Goal: Task Accomplishment & Management: Manage account settings

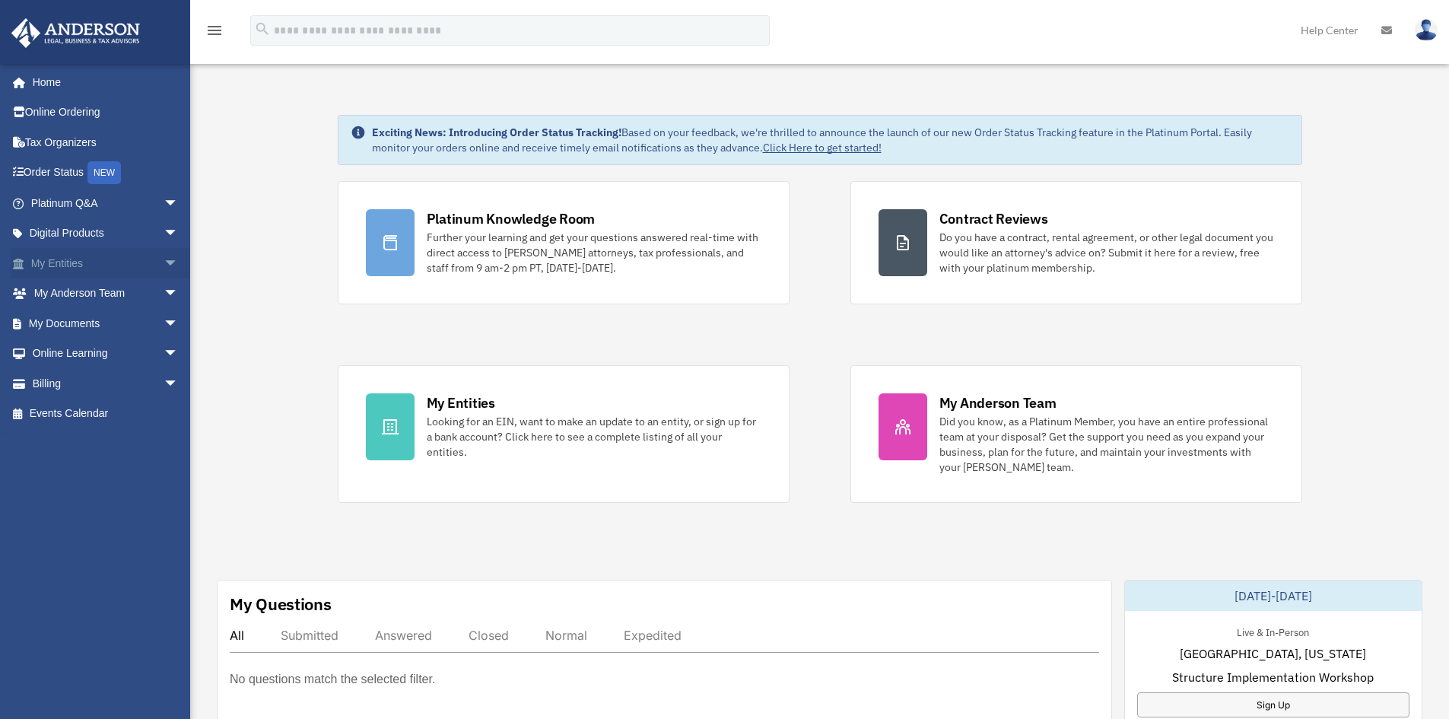
click at [79, 263] on link "My Entities arrow_drop_down" at bounding box center [106, 263] width 191 height 30
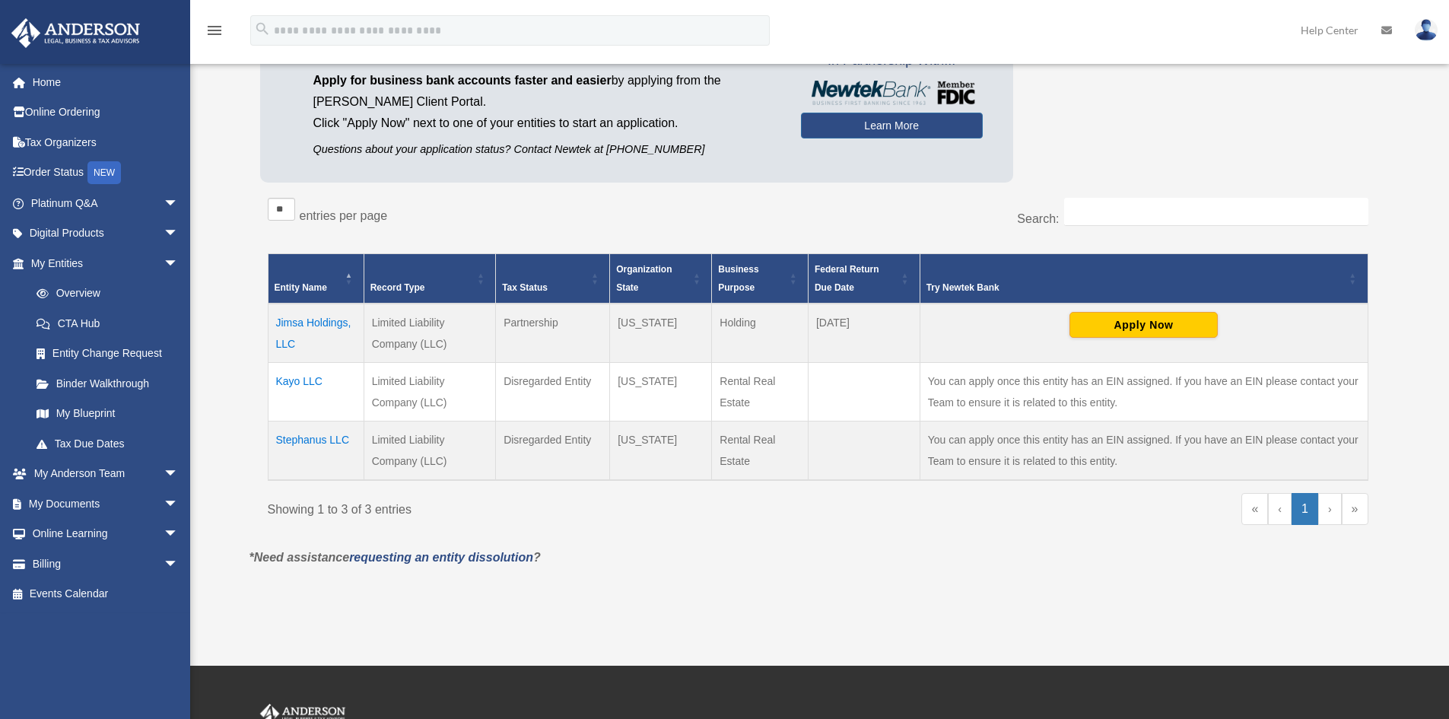
scroll to position [152, 0]
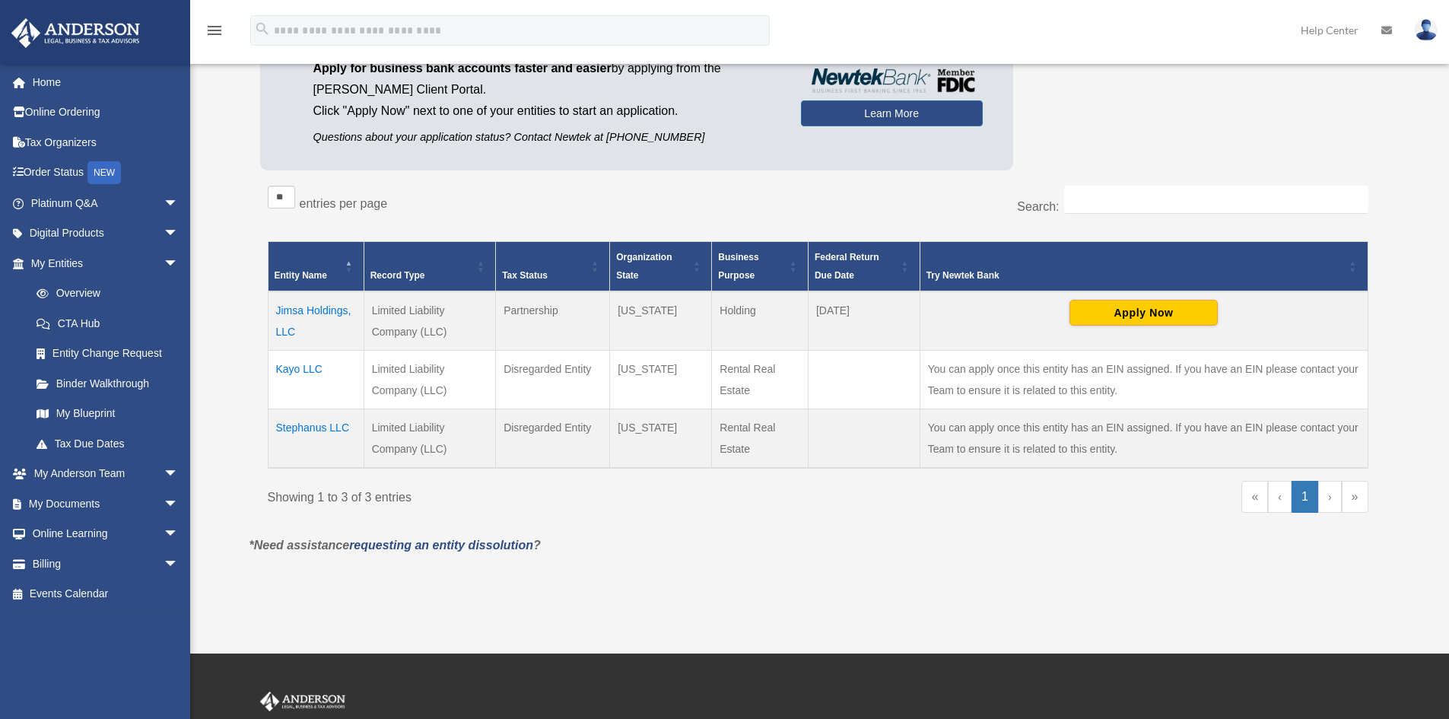
click at [307, 427] on td "Stephanus LLC" at bounding box center [316, 438] width 96 height 59
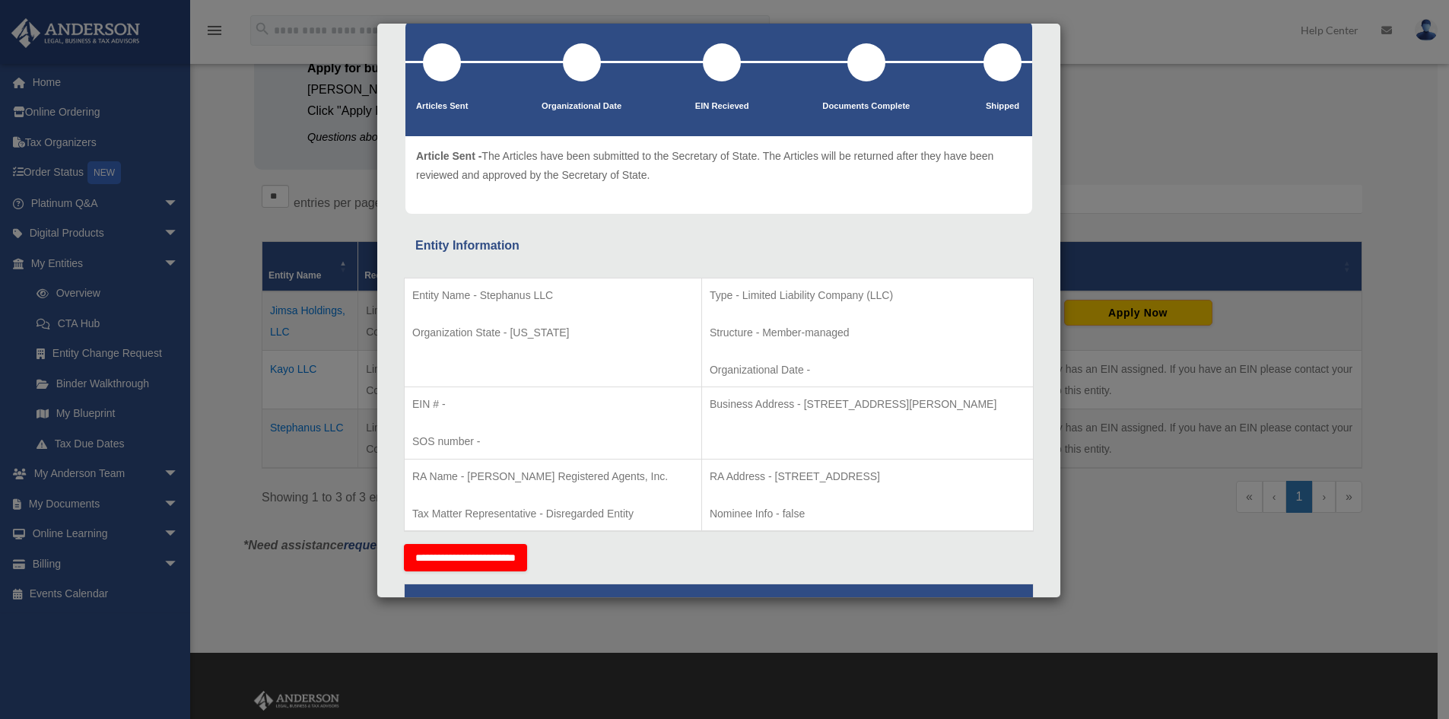
scroll to position [0, 0]
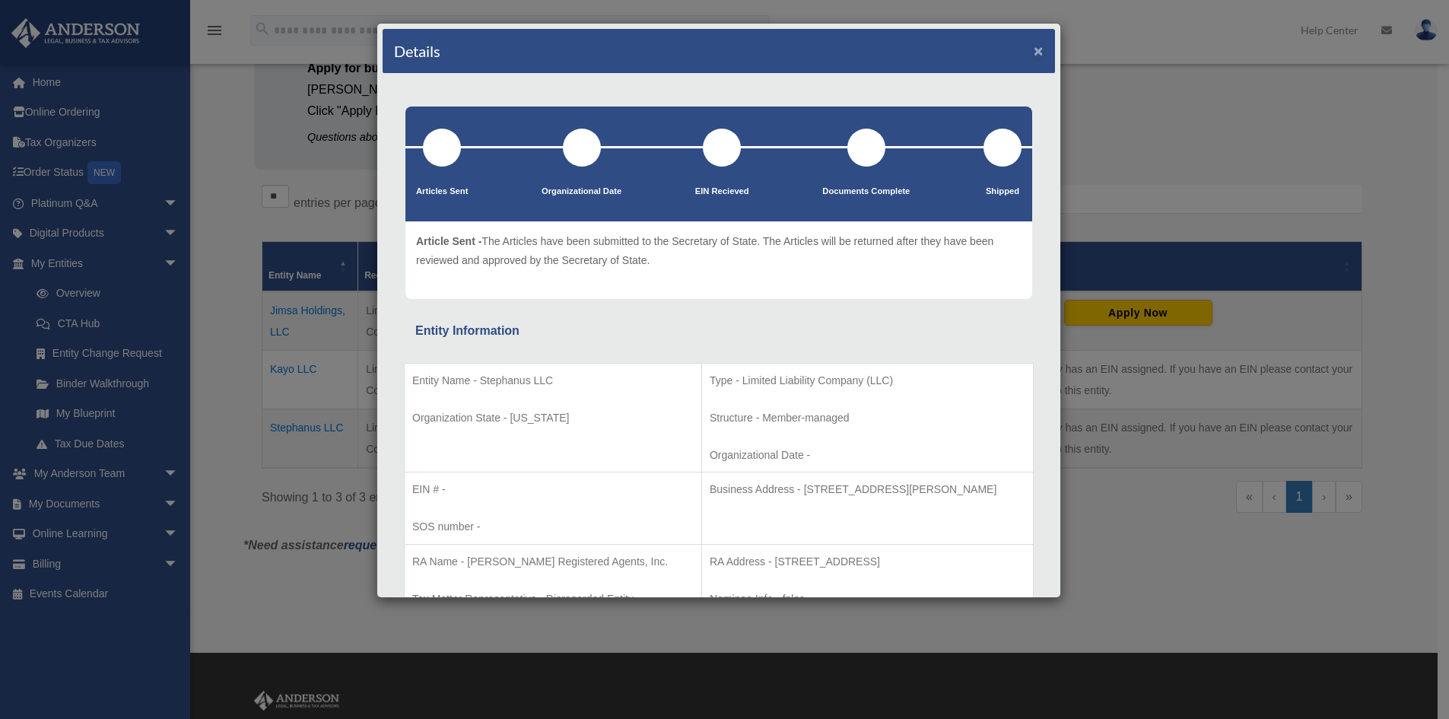
click at [1034, 51] on button "×" at bounding box center [1039, 51] width 10 height 16
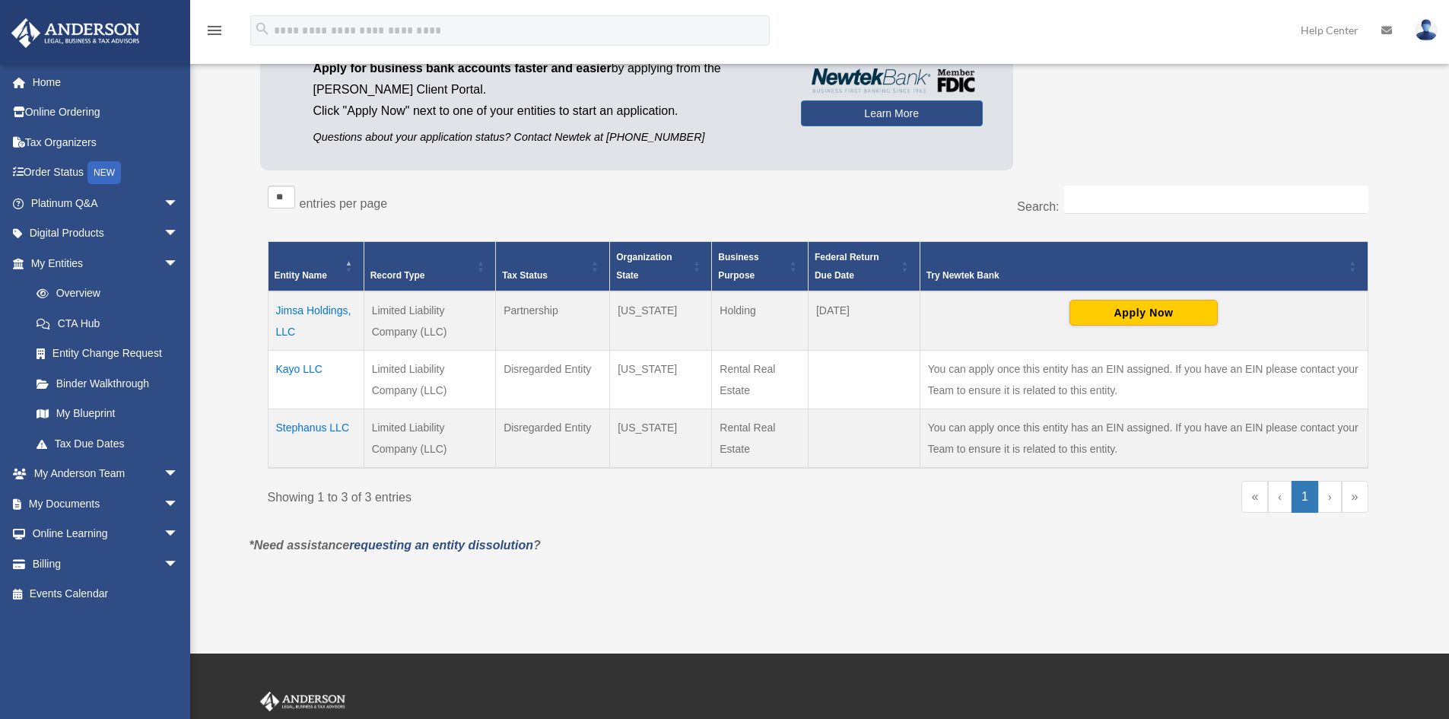
click at [304, 367] on td "Kayo LLC" at bounding box center [316, 380] width 96 height 59
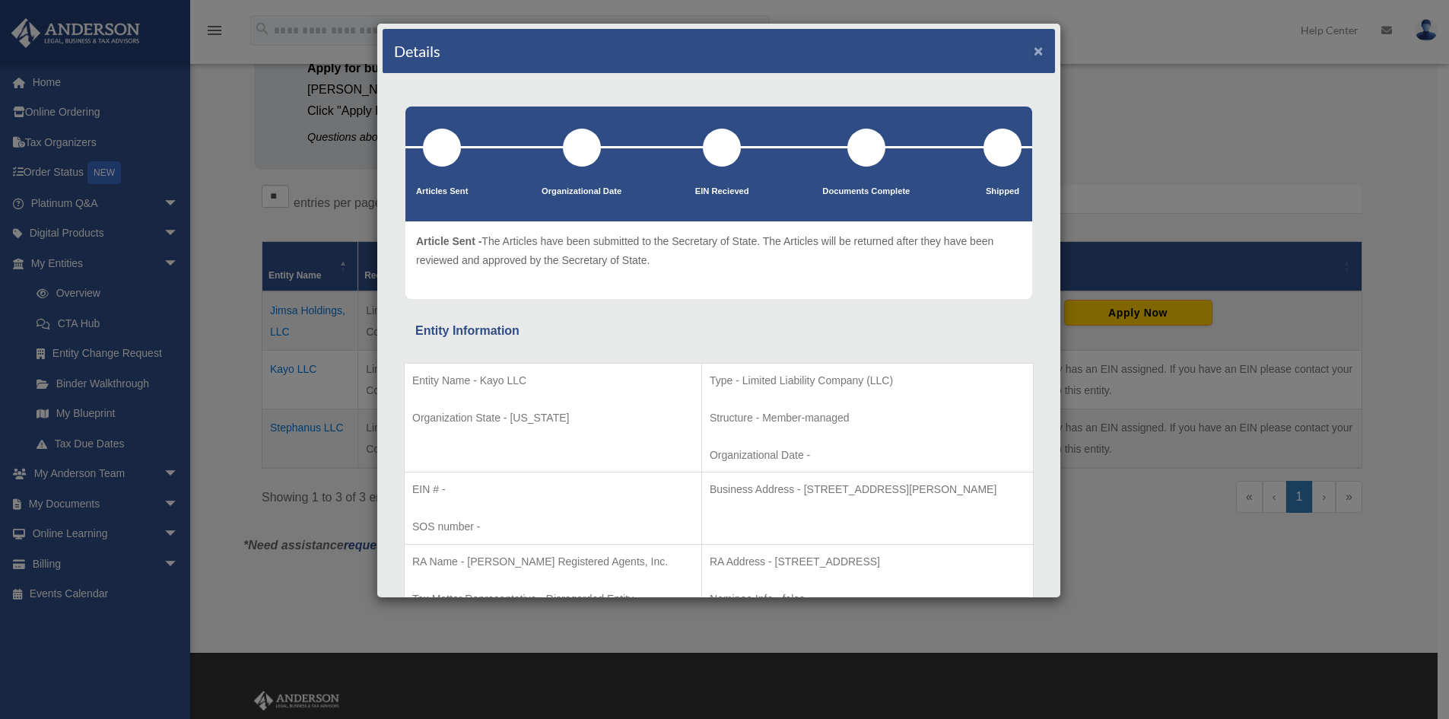
click at [1034, 46] on button "×" at bounding box center [1039, 51] width 10 height 16
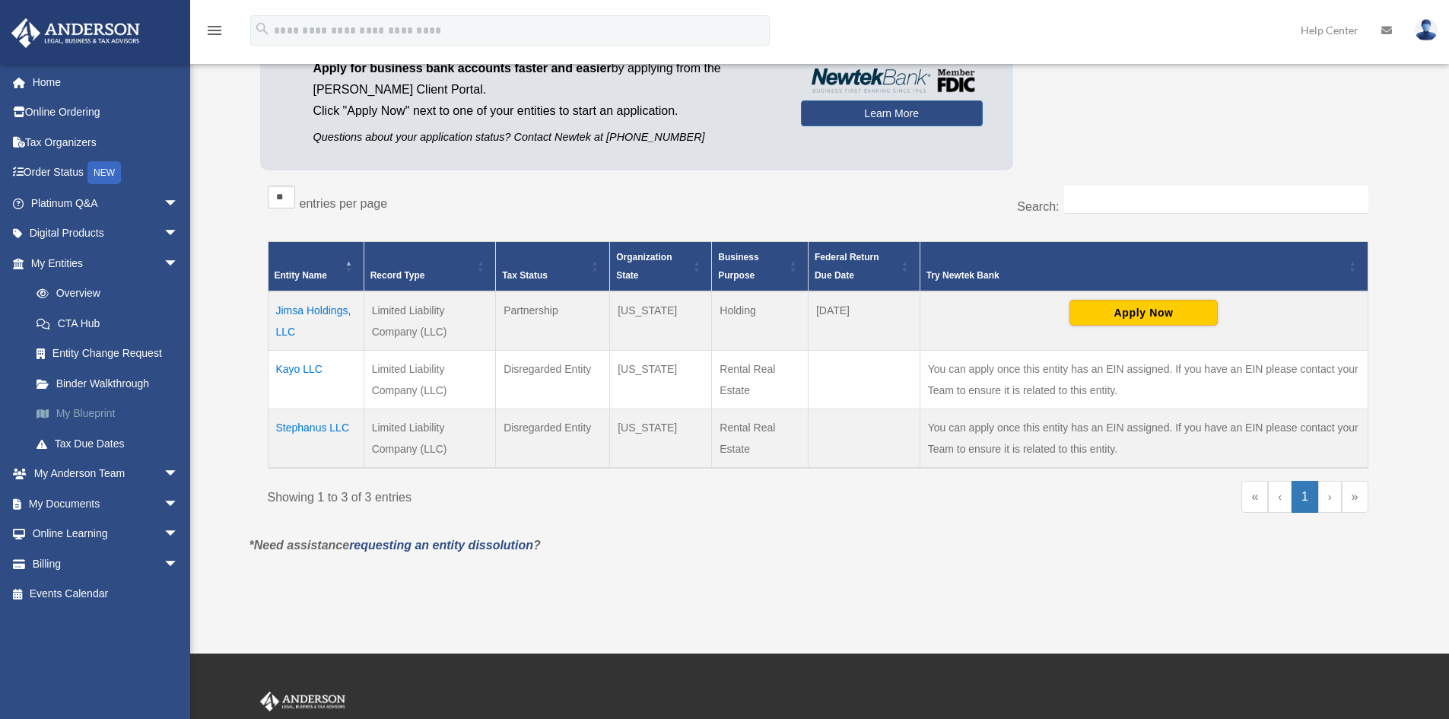
click at [84, 411] on link "My Blueprint" at bounding box center [111, 414] width 180 height 30
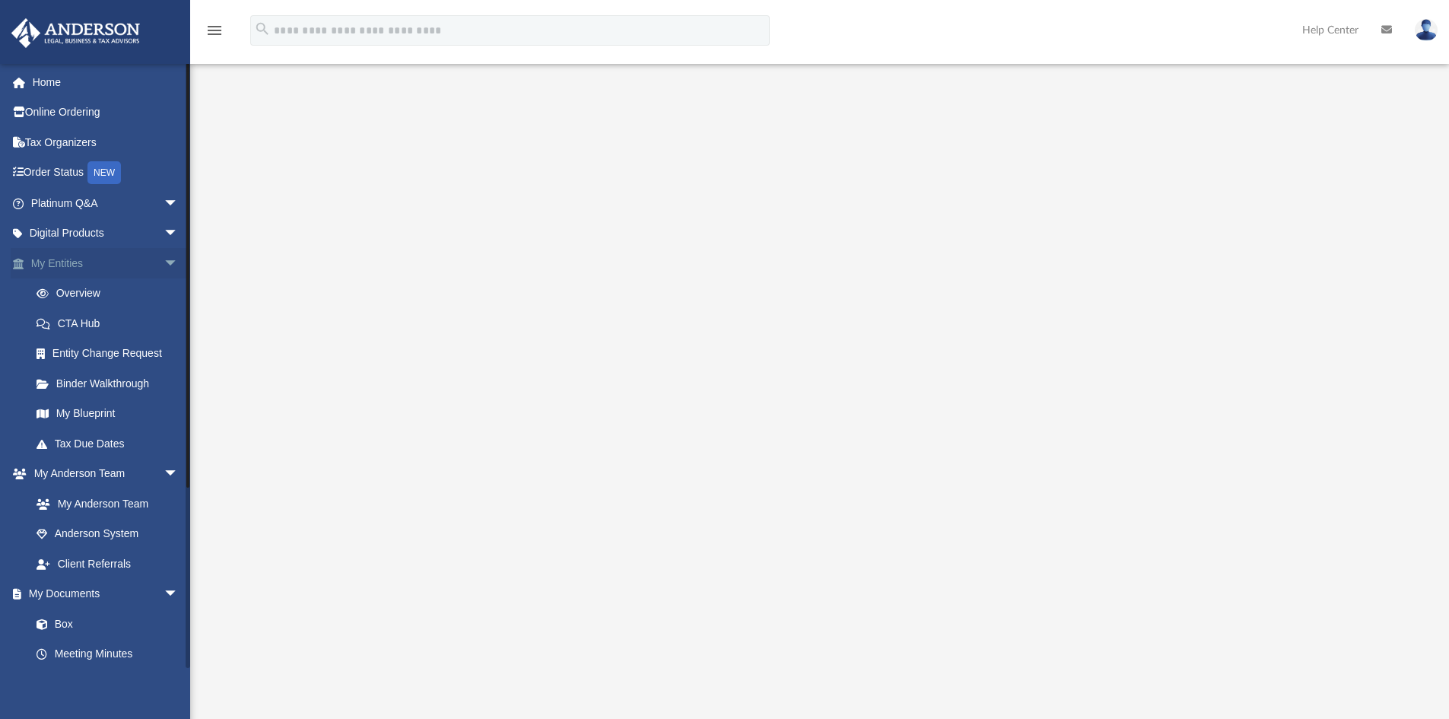
click at [164, 263] on span "arrow_drop_down" at bounding box center [179, 263] width 30 height 31
click at [164, 290] on span "arrow_drop_down" at bounding box center [179, 293] width 30 height 31
click at [64, 355] on link "Box" at bounding box center [111, 354] width 180 height 30
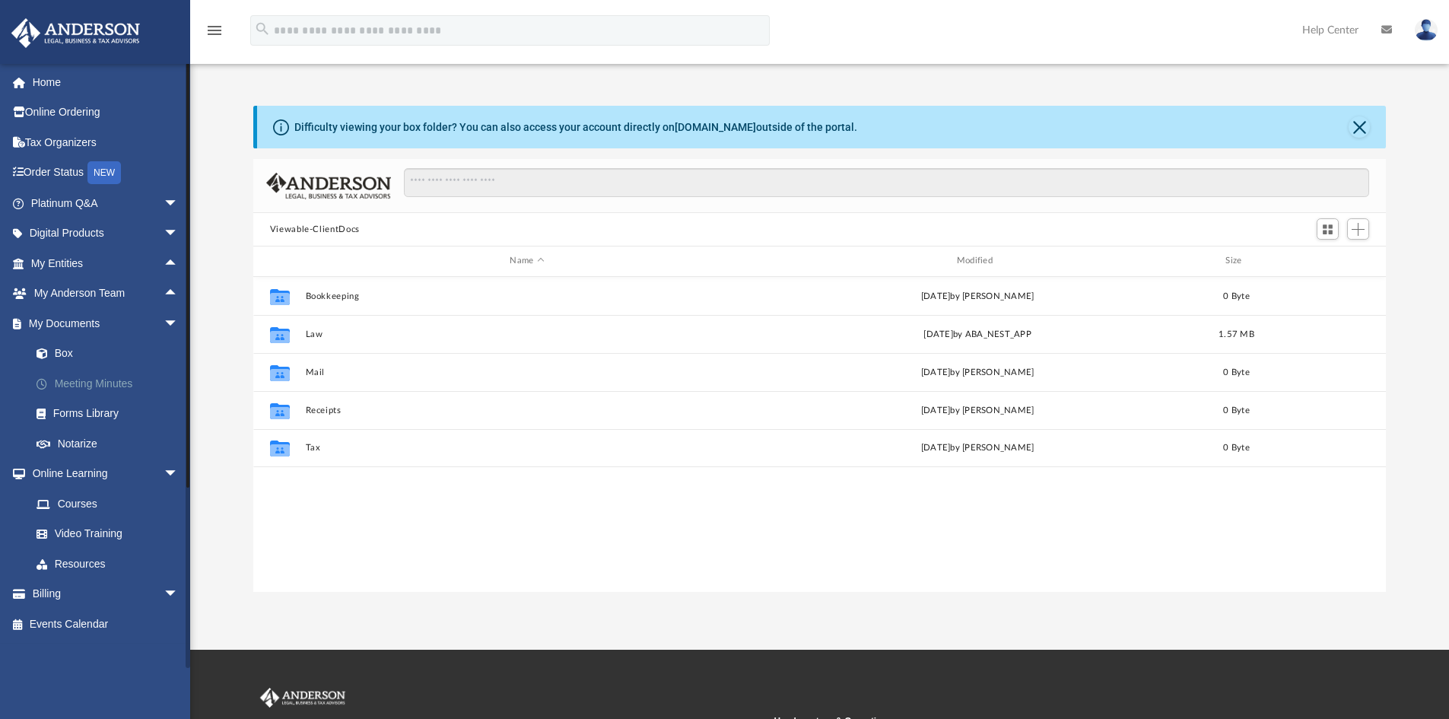
scroll to position [335, 1121]
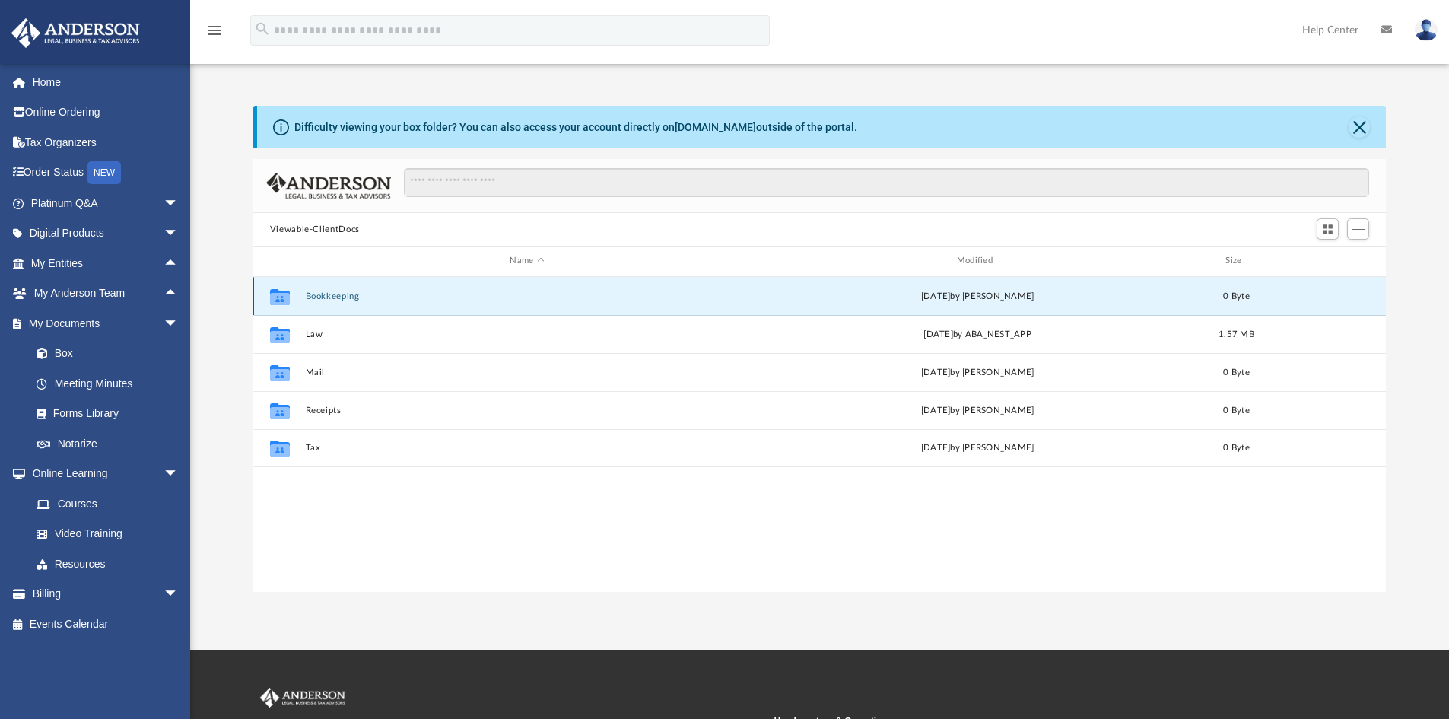
click at [333, 296] on button "Bookkeeping" at bounding box center [527, 296] width 444 height 10
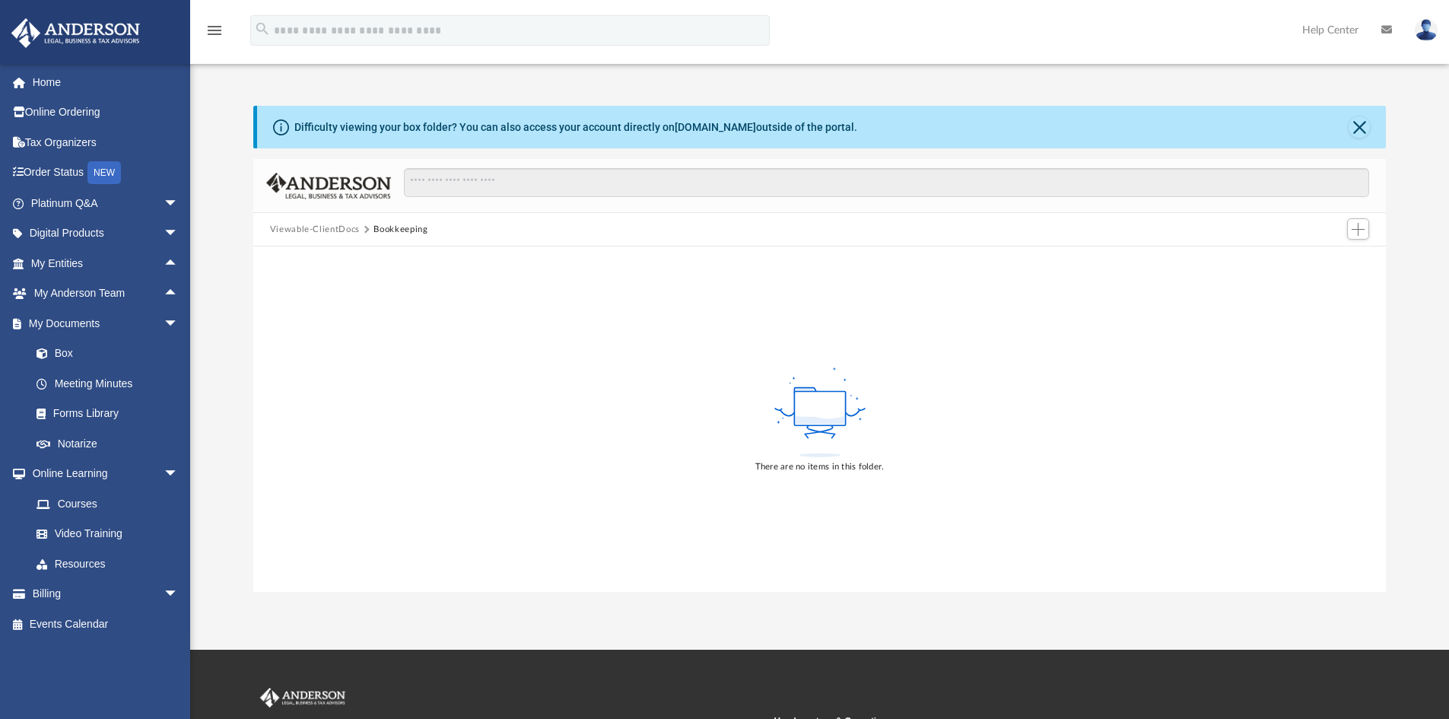
click at [339, 232] on button "Viewable-ClientDocs" at bounding box center [315, 230] width 90 height 14
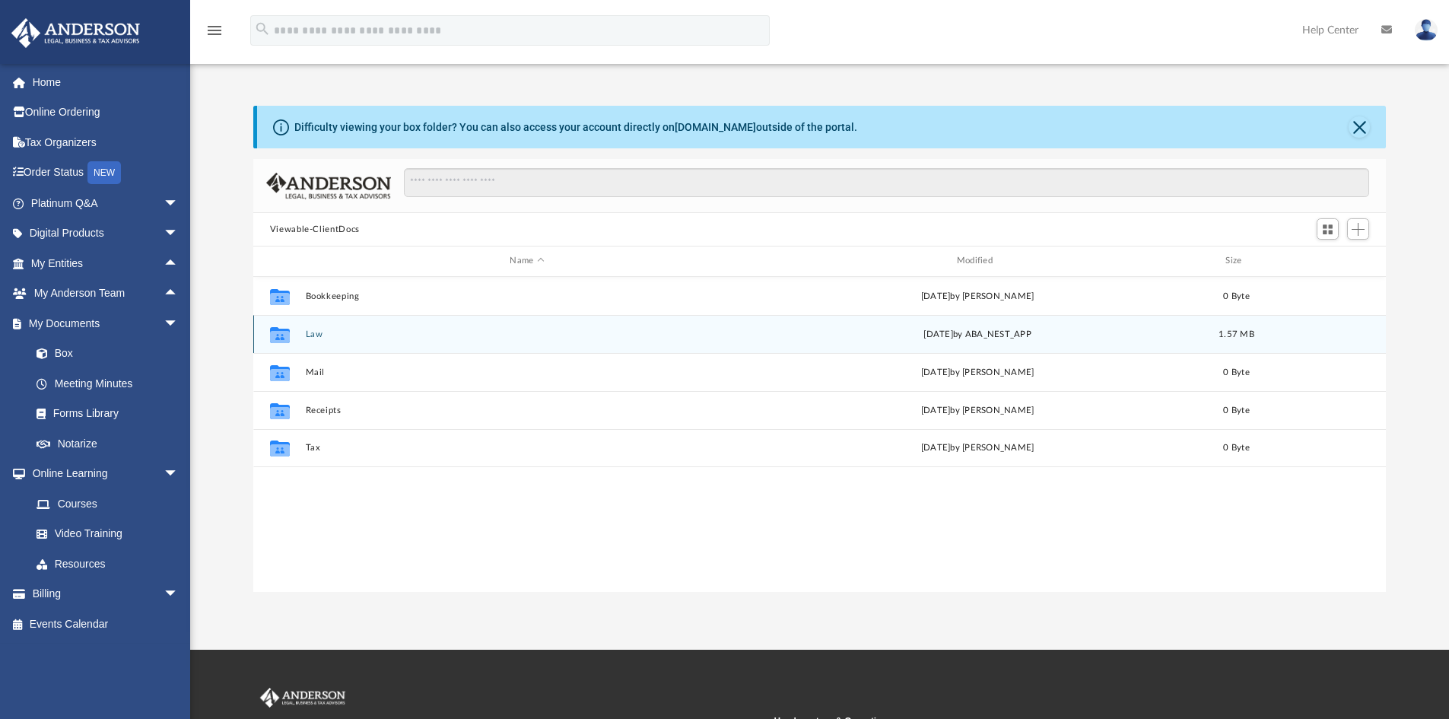
click at [312, 335] on button "Law" at bounding box center [527, 334] width 444 height 10
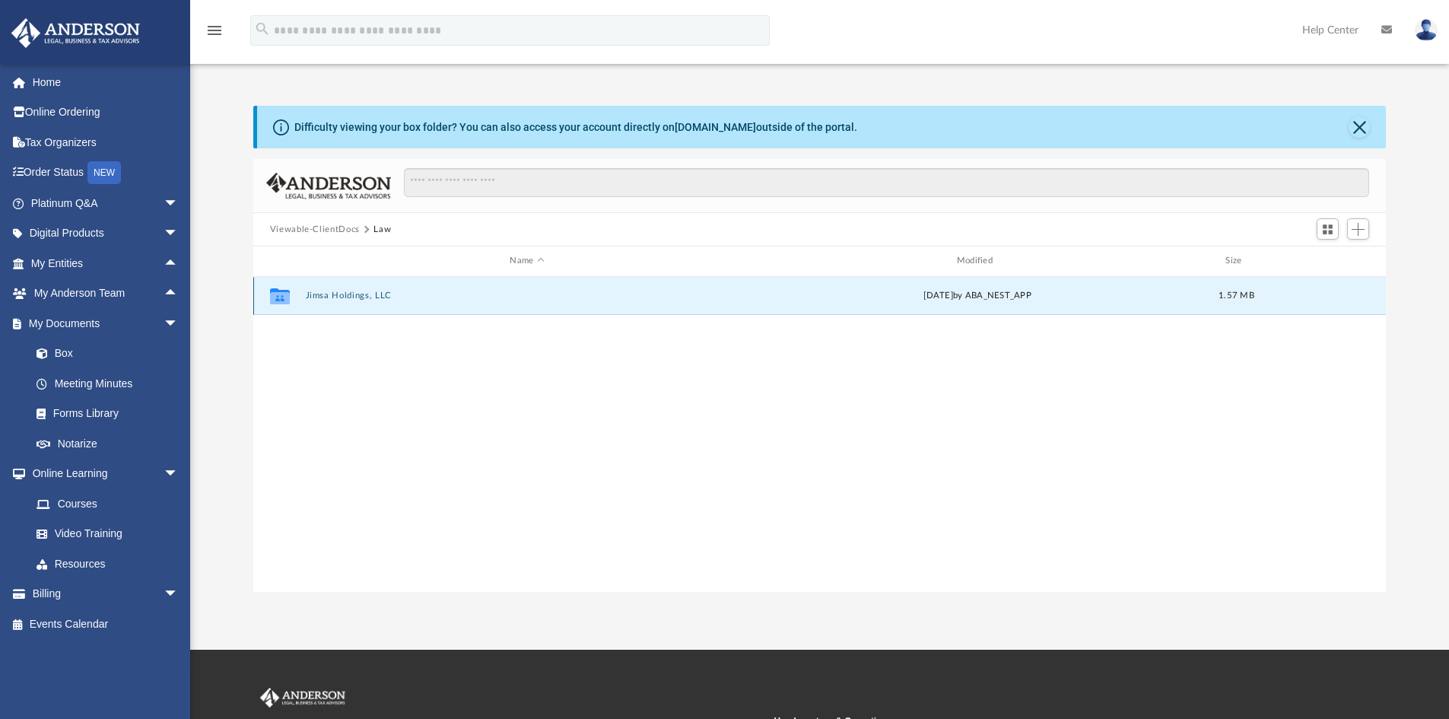
click at [328, 296] on button "Jimsa Holdings, LLC" at bounding box center [527, 296] width 444 height 10
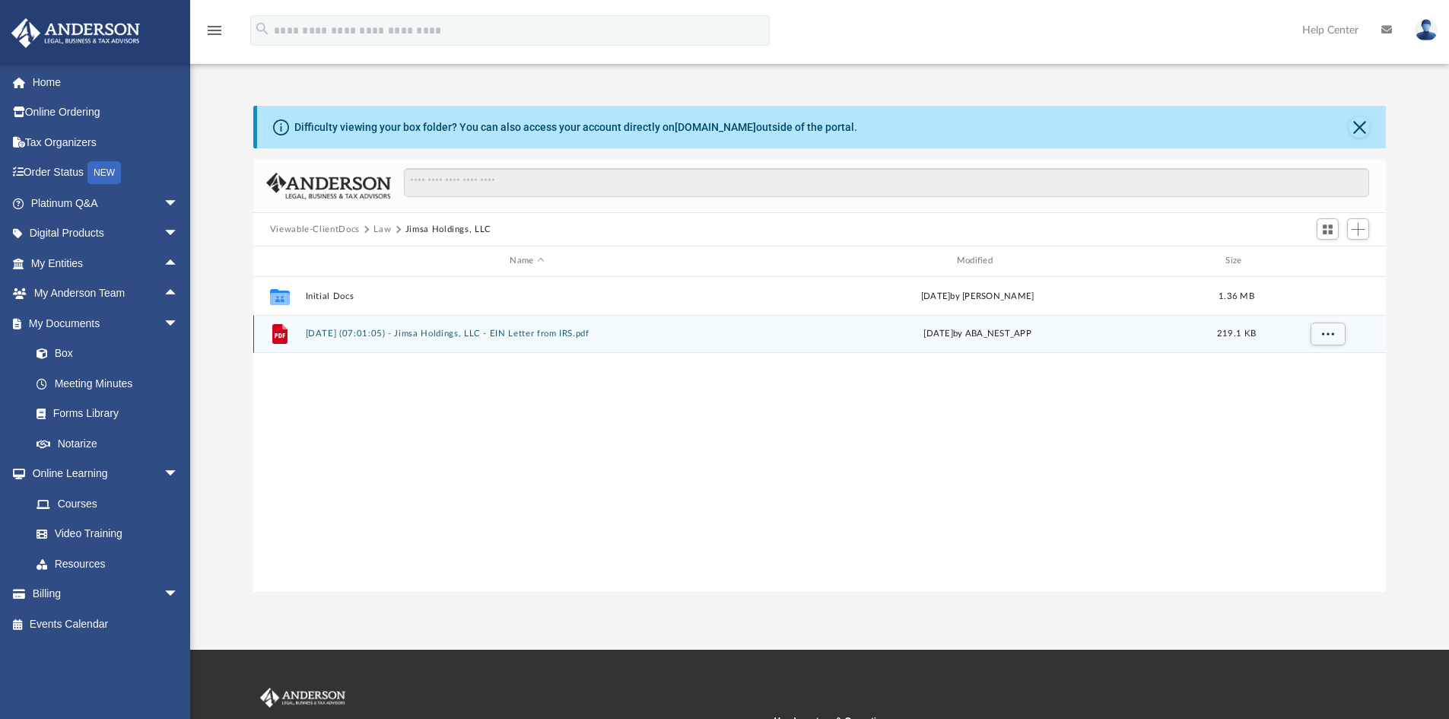
click at [349, 329] on button "2025.08.12 (07:01:05) - Jimsa Holdings, LLC - EIN Letter from IRS.pdf" at bounding box center [527, 334] width 444 height 10
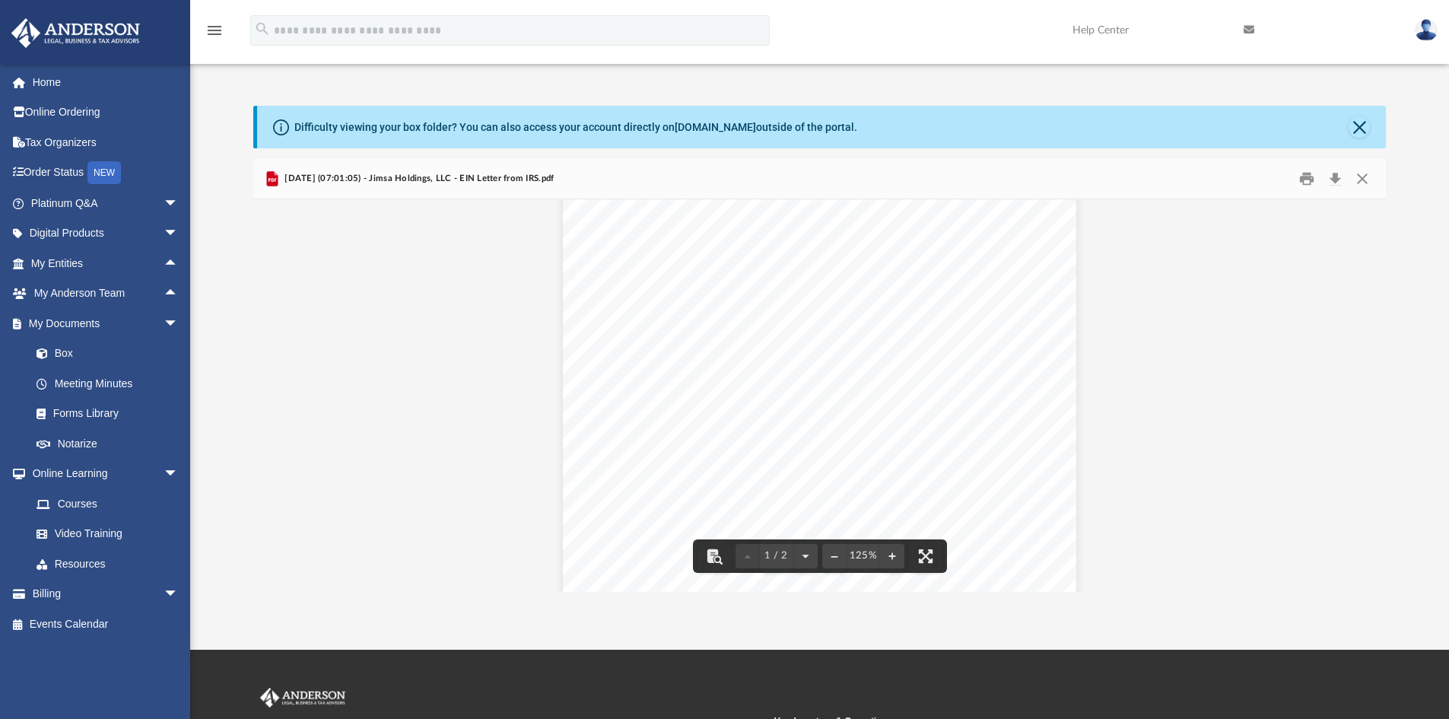
scroll to position [0, 0]
click at [1428, 29] on img at bounding box center [1426, 30] width 23 height 22
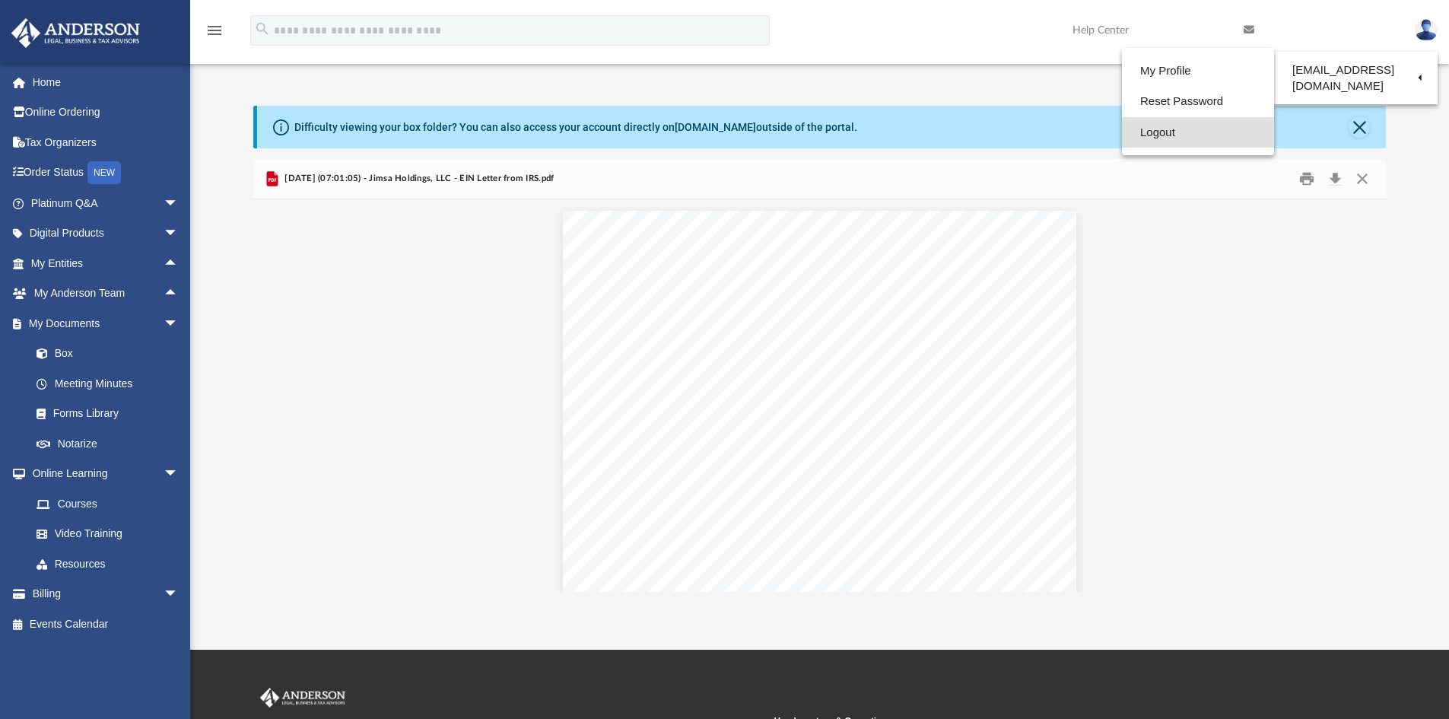
click at [1172, 137] on link "Logout" at bounding box center [1198, 132] width 152 height 31
